Goal: Task Accomplishment & Management: Manage account settings

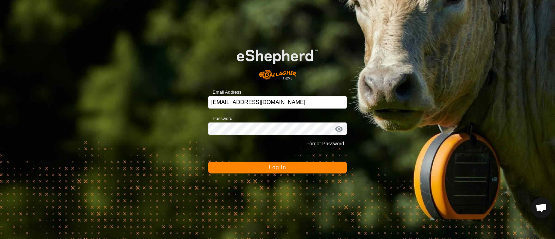
click at [277, 167] on span "Log In" at bounding box center [277, 167] width 17 height 6
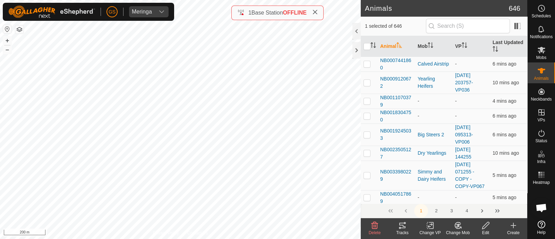
click at [456, 223] on icon at bounding box center [458, 225] width 9 height 8
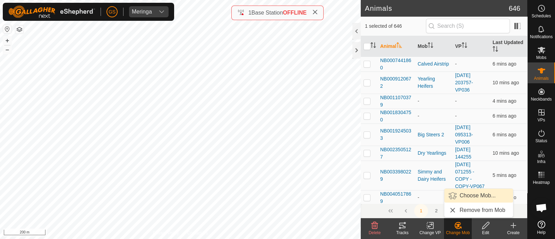
click at [468, 192] on link "Choose Mob..." at bounding box center [478, 196] width 69 height 14
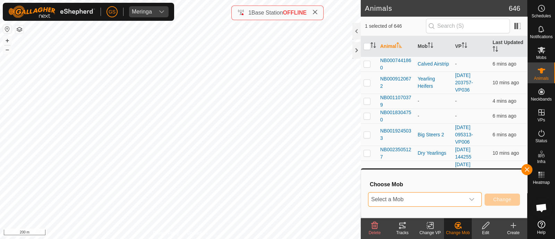
click at [456, 203] on span "Select a Mob" at bounding box center [416, 199] width 96 height 14
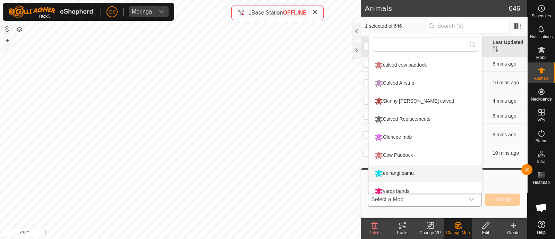
scroll to position [185, 0]
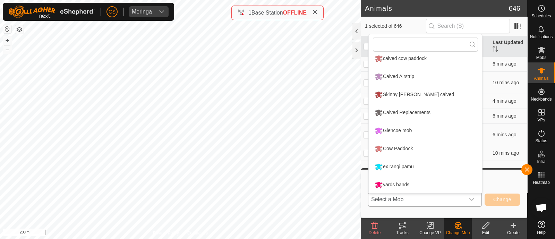
click at [396, 149] on li "Cow Paddock" at bounding box center [425, 148] width 113 height 17
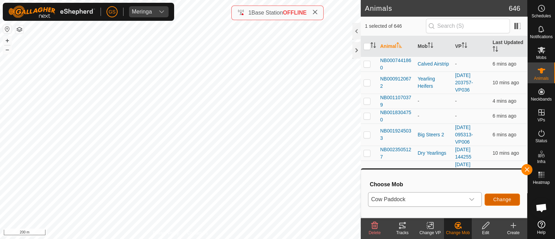
click at [498, 200] on span "Change" at bounding box center [502, 200] width 18 height 6
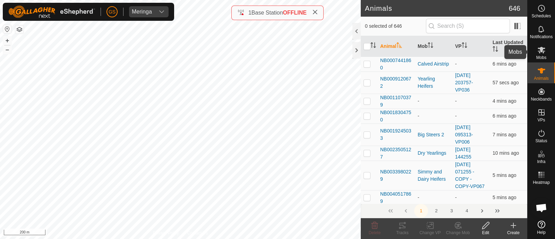
click at [542, 53] on icon at bounding box center [541, 50] width 8 height 8
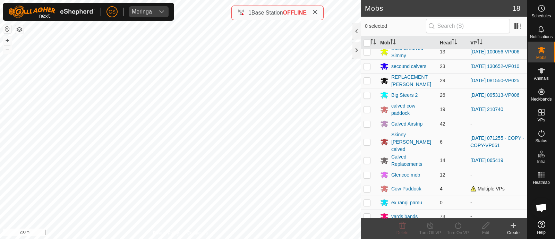
scroll to position [92, 0]
click at [400, 184] on div "Cow Paddock" at bounding box center [406, 187] width 30 height 7
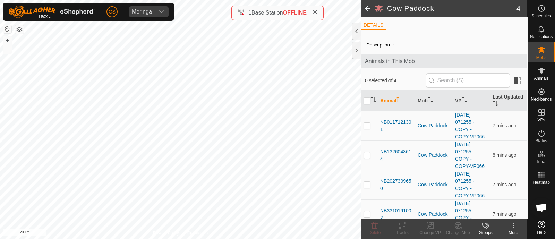
click at [370, 8] on span at bounding box center [368, 8] width 14 height 17
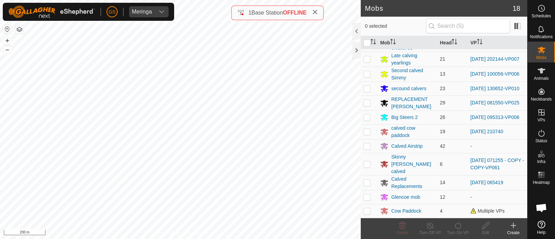
scroll to position [92, 0]
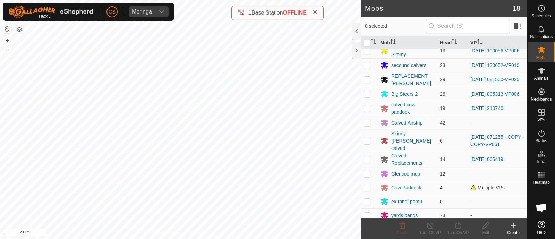
click at [367, 185] on p-checkbox at bounding box center [366, 188] width 7 height 6
checkbox input "true"
click at [427, 226] on icon at bounding box center [430, 225] width 6 height 7
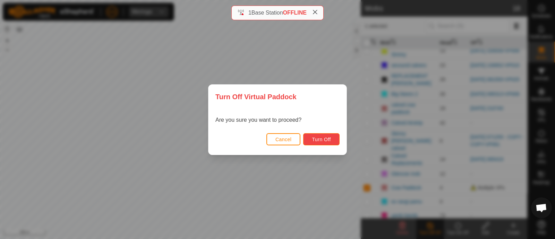
click at [325, 138] on span "Turn Off" at bounding box center [321, 140] width 19 height 6
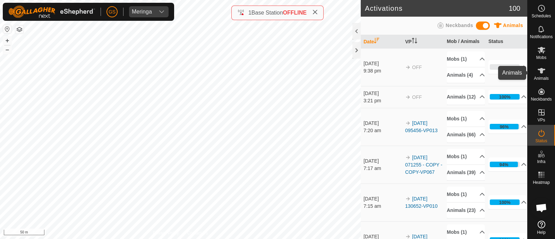
click at [541, 74] on icon at bounding box center [541, 71] width 8 height 8
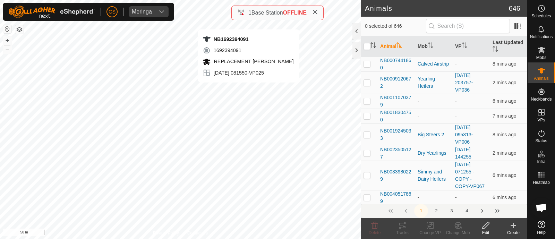
click at [248, 89] on div "NB1692394091 1692394091 REPLACEMENT [PERSON_NAME] [DATE] 081550-VP025 + – ⇧ i 5…" at bounding box center [180, 119] width 361 height 239
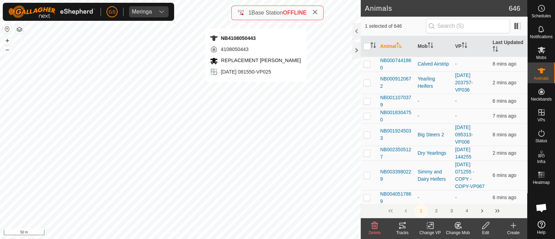
click at [256, 89] on div "NB4108050443 4108050443 REPLACEMENT [PERSON_NAME] [DATE] 081550-VP025 + – ⇧ i 5…" at bounding box center [180, 119] width 361 height 239
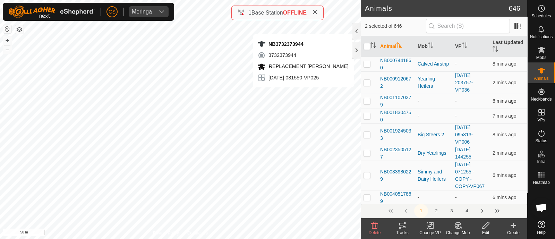
click at [342, 94] on div "NB3732373944 3732373944 REPLACEMENT [PERSON_NAME] [DATE] 081550-VP025 + – ⇧ i 5…" at bounding box center [180, 119] width 361 height 239
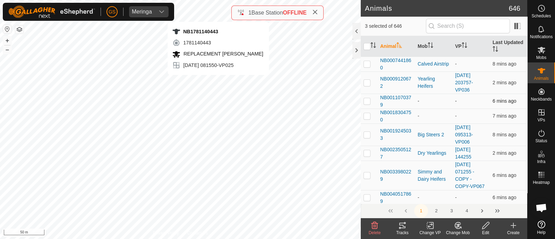
click at [218, 82] on div "NB1781140443 1781140443 REPLACEMENT [PERSON_NAME] [DATE] 081550-VP025 + – ⇧ i 5…" at bounding box center [180, 119] width 361 height 239
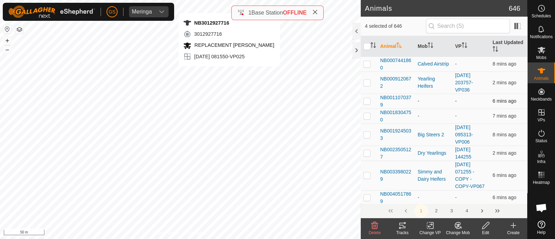
click at [229, 73] on div "NB3012927716 3012927716 REPLACEMENT [PERSON_NAME] [DATE] 081550-VP025 + – ⇧ i 5…" at bounding box center [180, 119] width 361 height 239
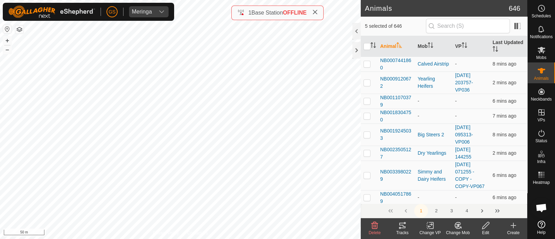
click at [458, 226] on icon at bounding box center [458, 225] width 5 height 3
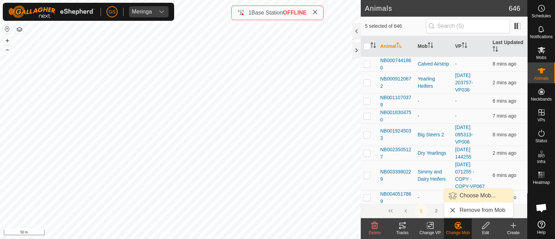
click at [464, 197] on link "Choose Mob..." at bounding box center [478, 196] width 69 height 14
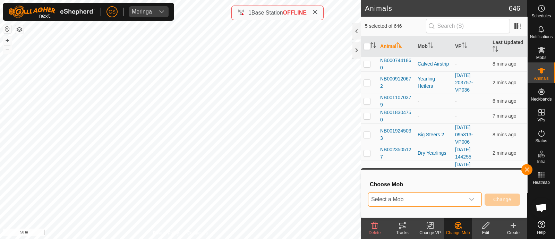
click at [430, 200] on span "Select a Mob" at bounding box center [416, 199] width 96 height 14
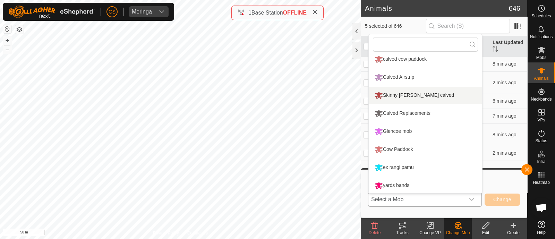
scroll to position [185, 0]
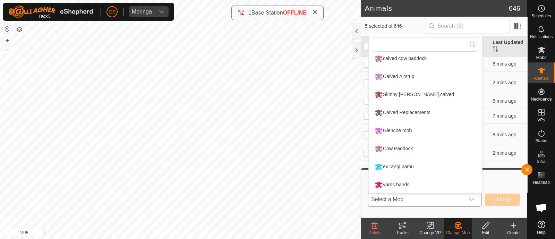
click at [389, 112] on li "Calved Replacements" at bounding box center [425, 112] width 113 height 17
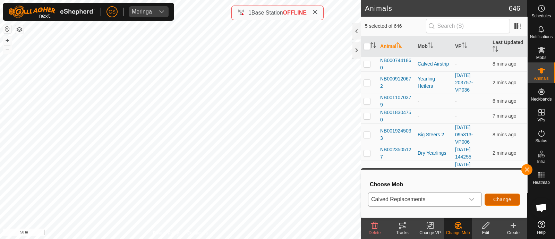
click at [502, 198] on span "Change" at bounding box center [502, 200] width 18 height 6
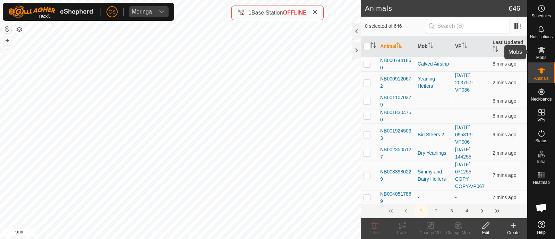
click at [542, 56] on span "Mobs" at bounding box center [541, 57] width 10 height 4
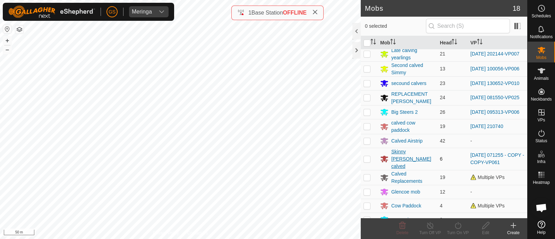
scroll to position [86, 0]
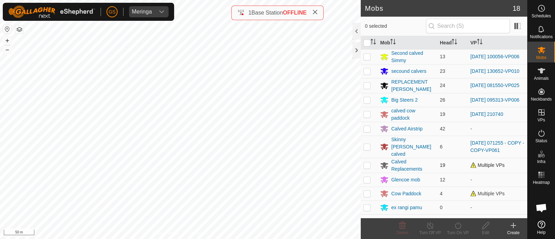
click at [368, 162] on p-checkbox at bounding box center [366, 165] width 7 height 6
checkbox input "true"
click at [458, 224] on icon at bounding box center [458, 225] width 9 height 8
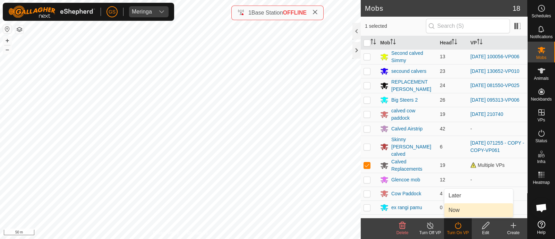
click at [451, 207] on link "Now" at bounding box center [478, 210] width 69 height 14
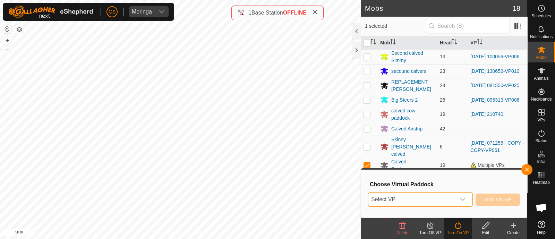
click at [444, 197] on span "Select VP" at bounding box center [411, 199] width 87 height 14
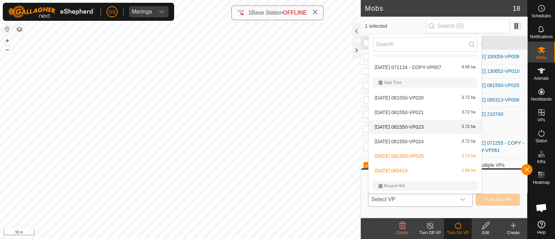
scroll to position [662, 0]
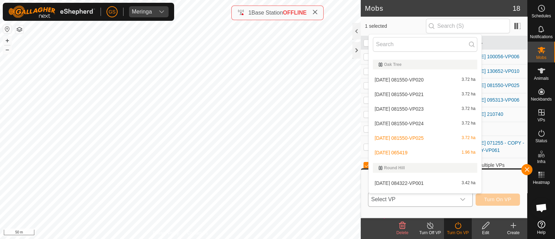
click at [400, 152] on li "[DATE] 065419 1.96 ha" at bounding box center [425, 153] width 113 height 14
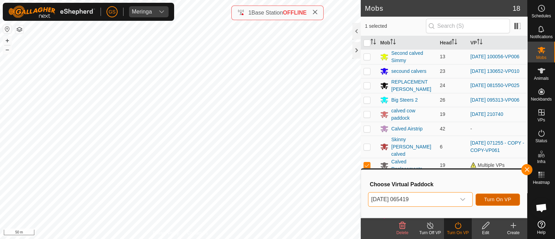
click at [501, 198] on span "Turn On VP" at bounding box center [497, 200] width 27 height 6
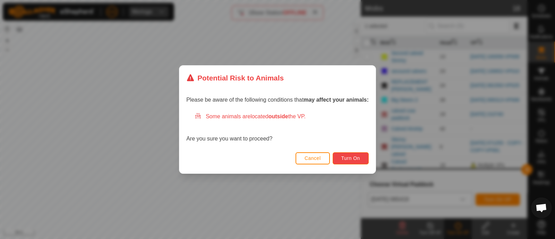
click at [344, 158] on span "Turn On" at bounding box center [350, 158] width 19 height 6
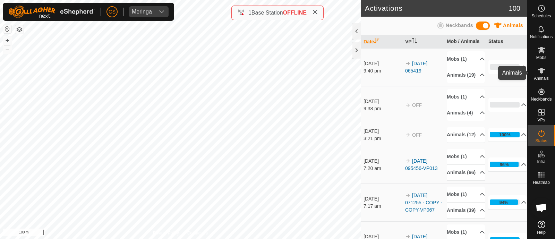
click at [542, 70] on icon at bounding box center [541, 71] width 8 height 6
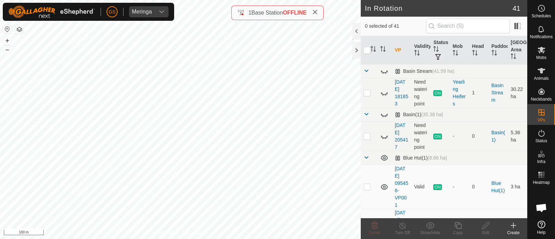
checkbox input "true"
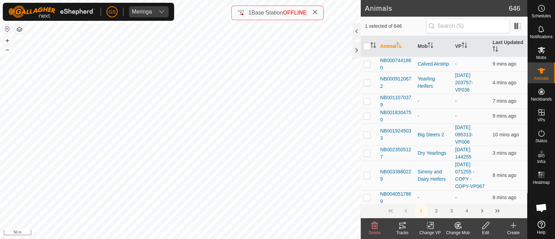
click at [430, 226] on icon at bounding box center [430, 225] width 9 height 8
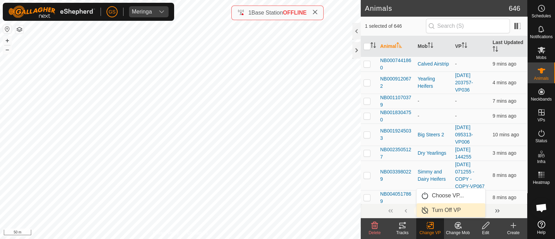
click at [435, 208] on link "Turn Off VP" at bounding box center [450, 210] width 69 height 14
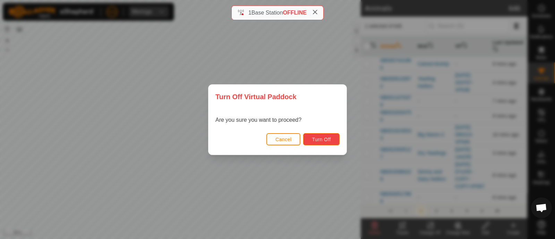
click at [314, 139] on span "Turn Off" at bounding box center [321, 140] width 19 height 6
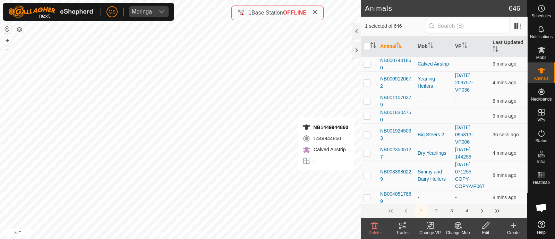
click at [457, 227] on icon at bounding box center [458, 225] width 9 height 8
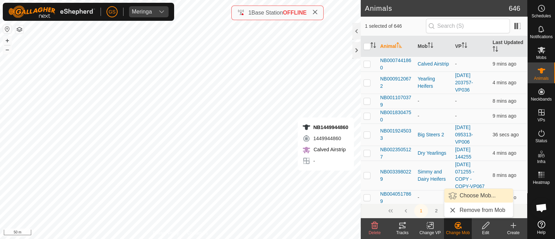
click at [464, 194] on link "Choose Mob..." at bounding box center [478, 196] width 69 height 14
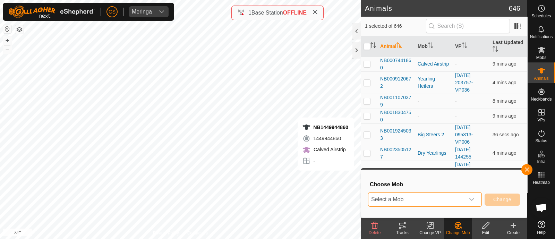
drag, startPoint x: 433, startPoint y: 199, endPoint x: 443, endPoint y: 197, distance: 9.6
click at [435, 199] on span "Select a Mob" at bounding box center [416, 199] width 96 height 14
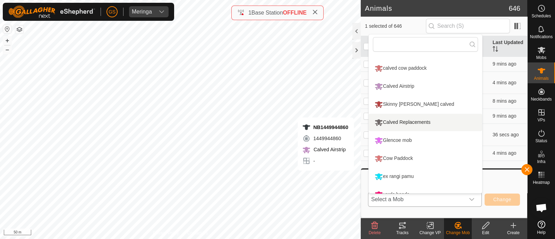
scroll to position [185, 0]
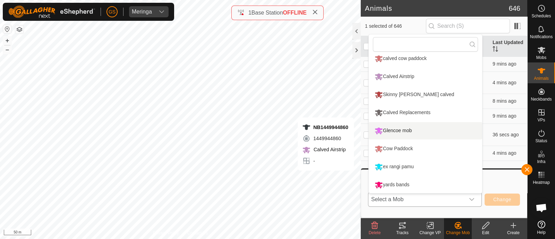
click at [414, 131] on li "Glencoe mob" at bounding box center [425, 130] width 113 height 17
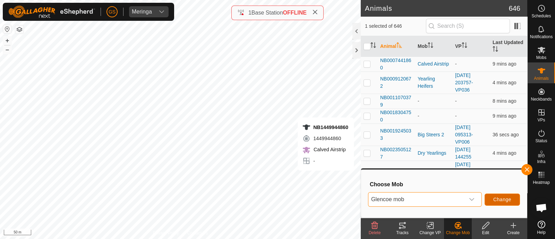
click at [500, 198] on span "Change" at bounding box center [502, 200] width 18 height 6
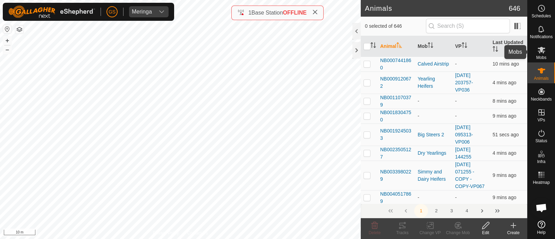
click at [539, 53] on icon at bounding box center [541, 50] width 8 height 8
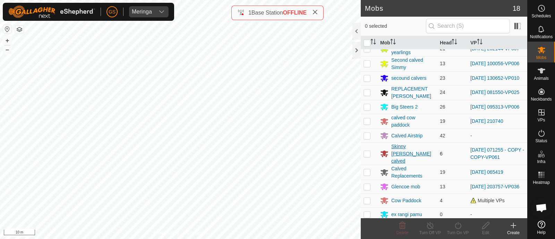
scroll to position [93, 0]
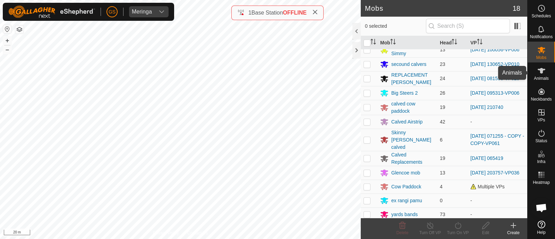
click at [543, 72] on icon at bounding box center [541, 71] width 8 height 8
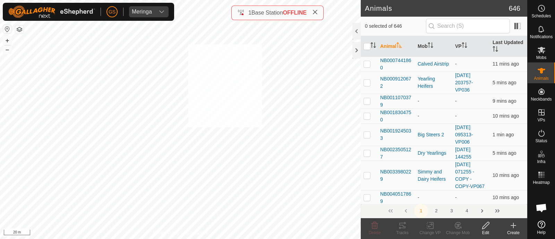
checkbox input "true"
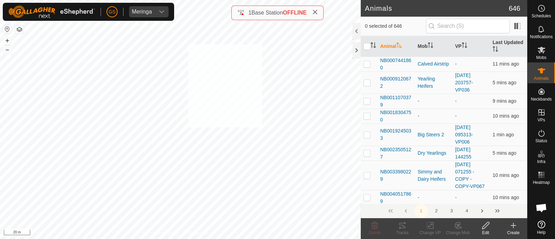
checkbox input "true"
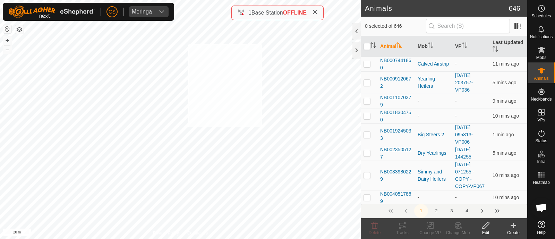
checkbox input "true"
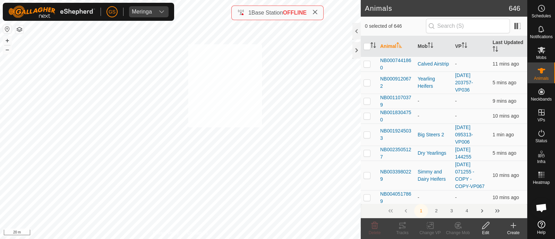
checkbox input "true"
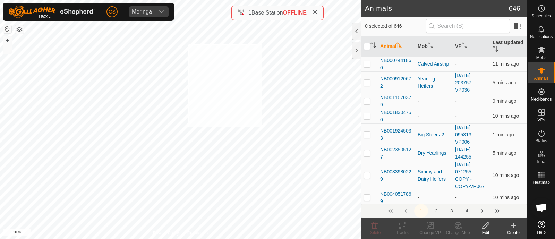
checkbox input "true"
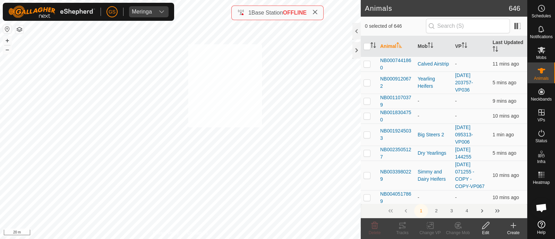
checkbox input "true"
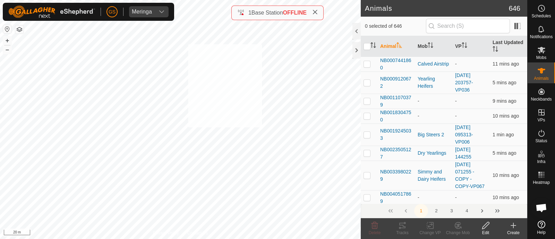
checkbox input "true"
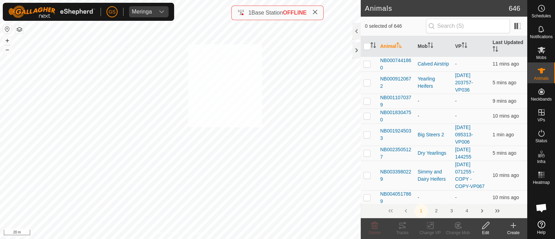
checkbox input "true"
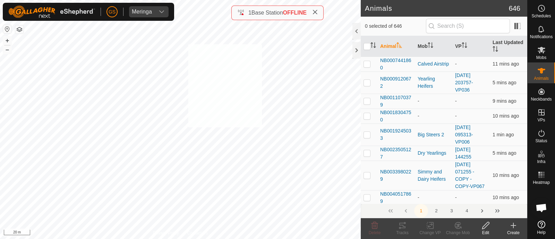
checkbox input "true"
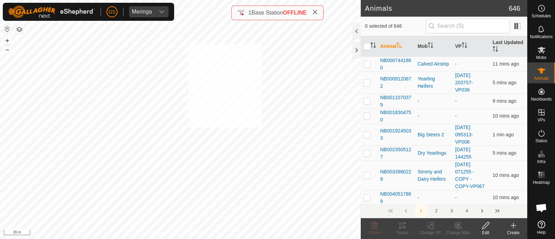
checkbox input "true"
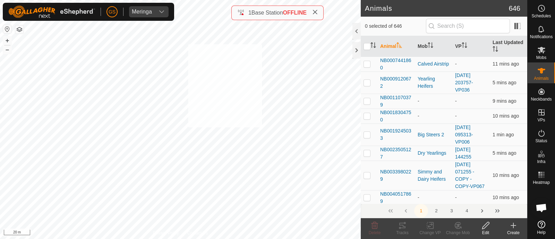
checkbox input "true"
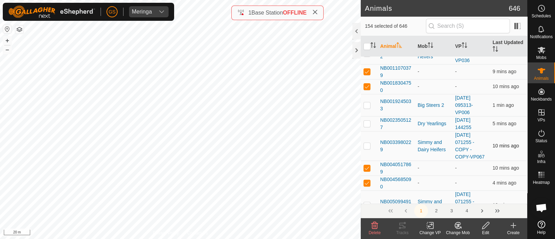
scroll to position [43, 0]
